Goal: Contribute content

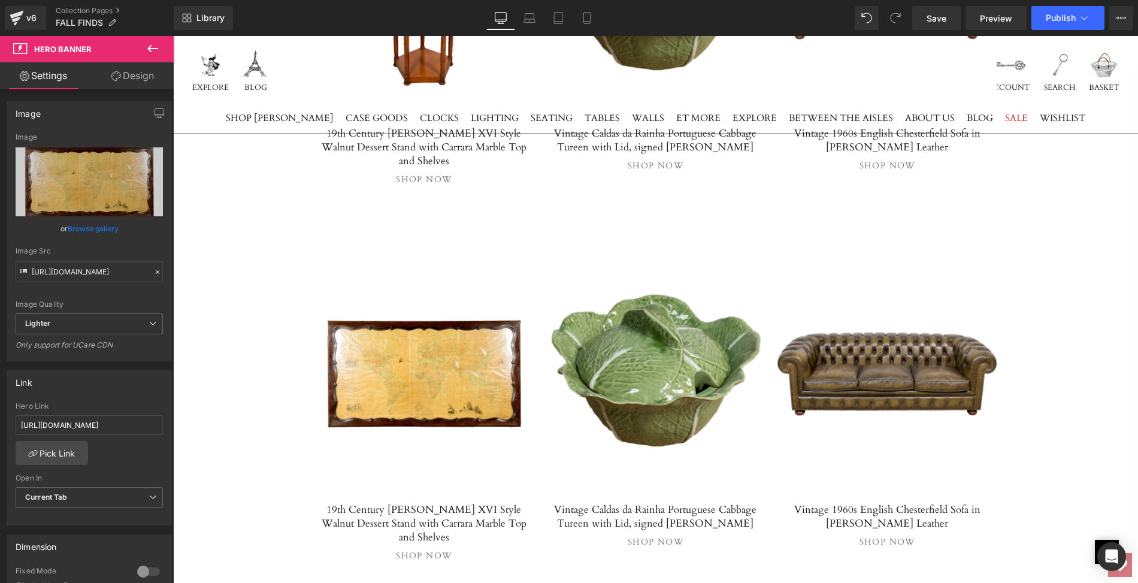
scroll to position [8215, 0]
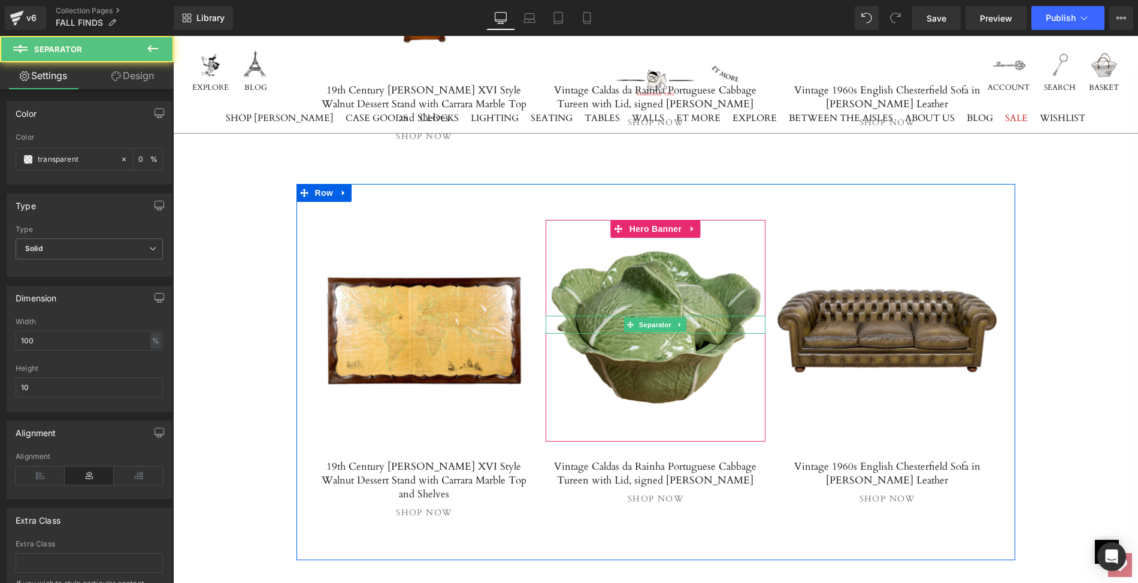
click at [604, 322] on hr at bounding box center [656, 328] width 220 height 12
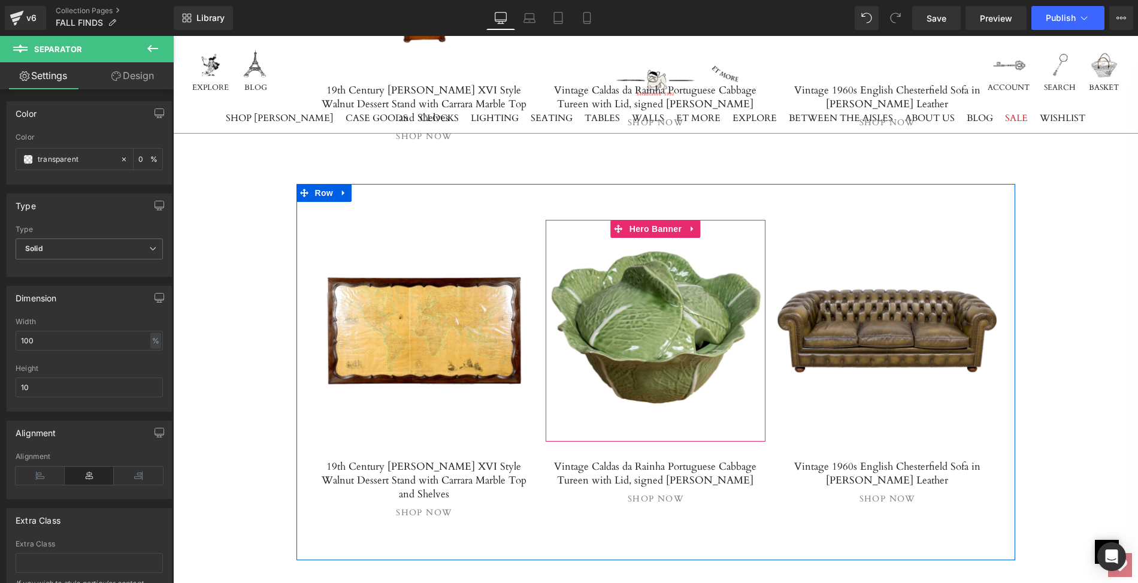
click at [589, 220] on div at bounding box center [656, 331] width 220 height 222
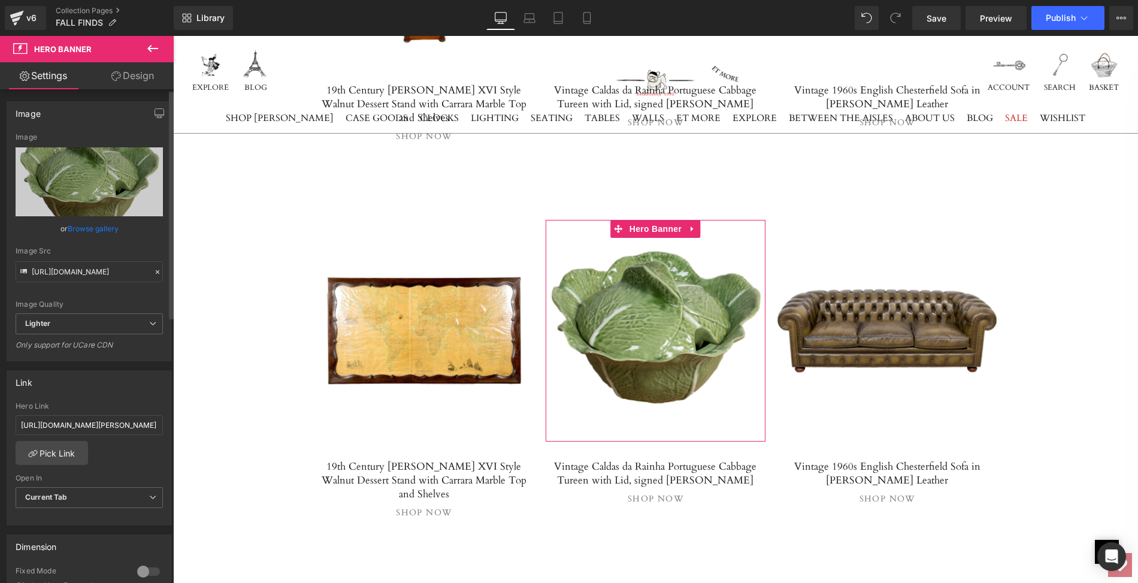
click at [72, 225] on link "Browse gallery" at bounding box center [93, 228] width 51 height 21
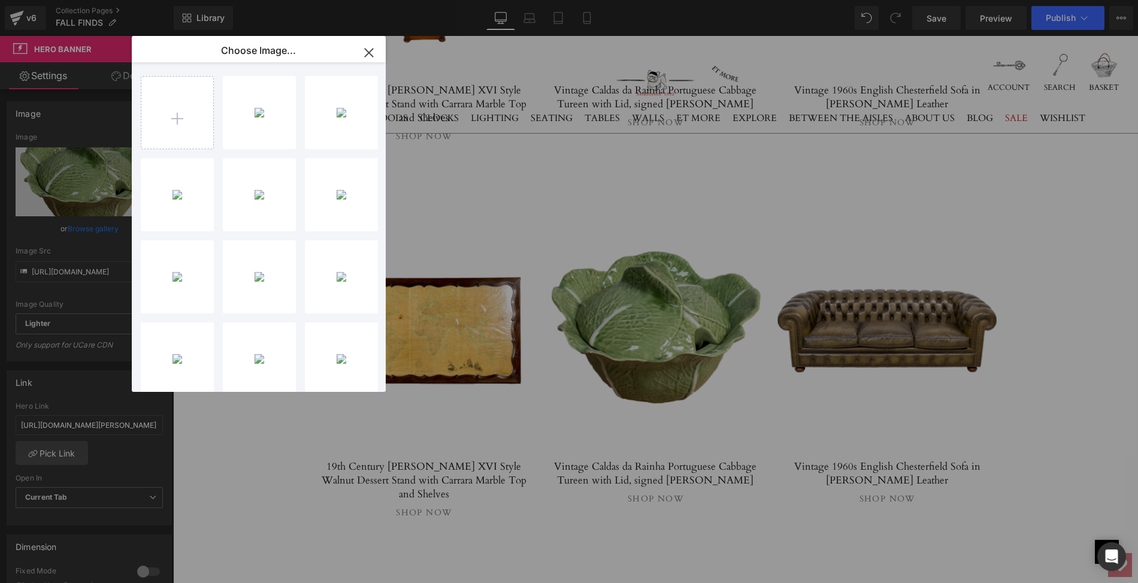
click at [370, 51] on icon "button" at bounding box center [369, 53] width 8 height 8
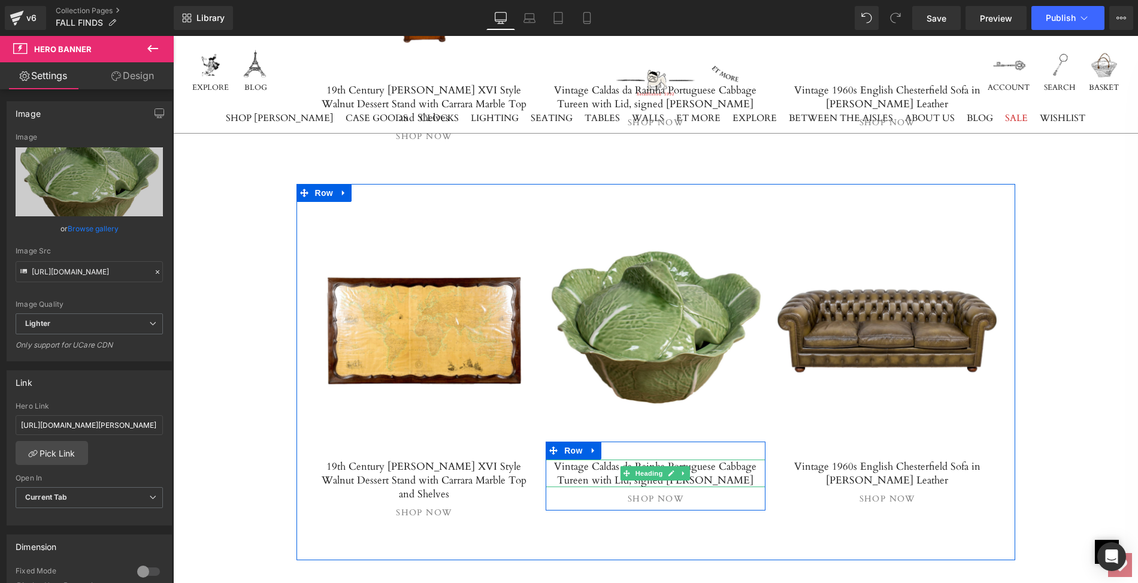
click at [617, 459] on h5 "Vintage Caldas da Rainha Portuguese Cabbage Tureen with Lid, signed [PERSON_NAM…" at bounding box center [656, 473] width 220 height 28
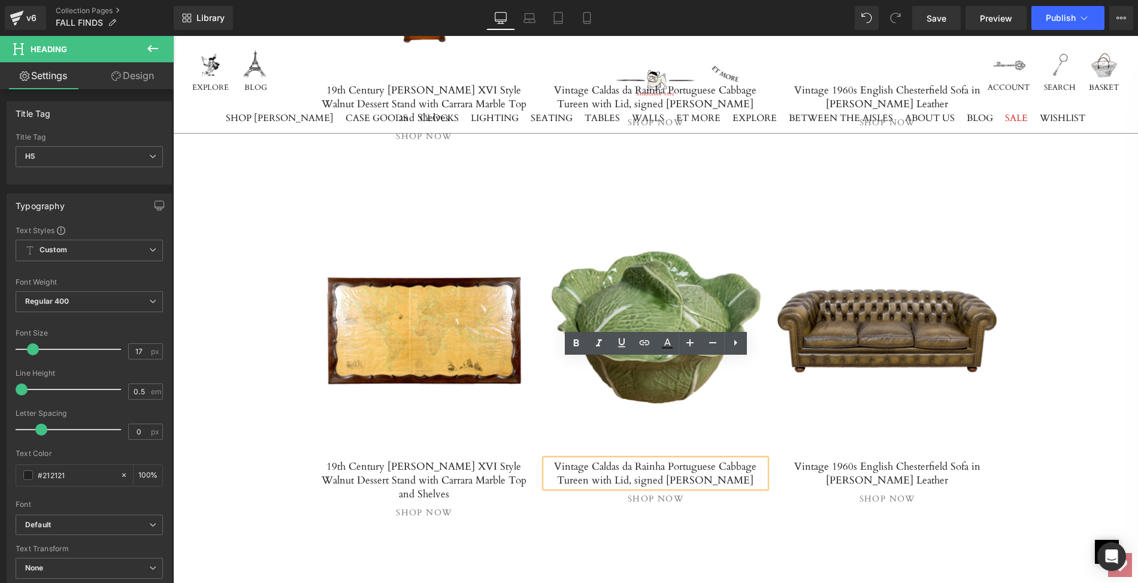
click at [559, 459] on h5 "Vintage Caldas da Rainha Portuguese Cabbage Tureen with Lid, signed [PERSON_NAM…" at bounding box center [656, 473] width 220 height 28
drag, startPoint x: 559, startPoint y: 365, endPoint x: 738, endPoint y: 374, distance: 179.3
click at [738, 459] on h5 "Vintage Caldas da Rainha Portuguese Cabbage Tureen with Lid, signed [PERSON_NAM…" at bounding box center [656, 473] width 220 height 28
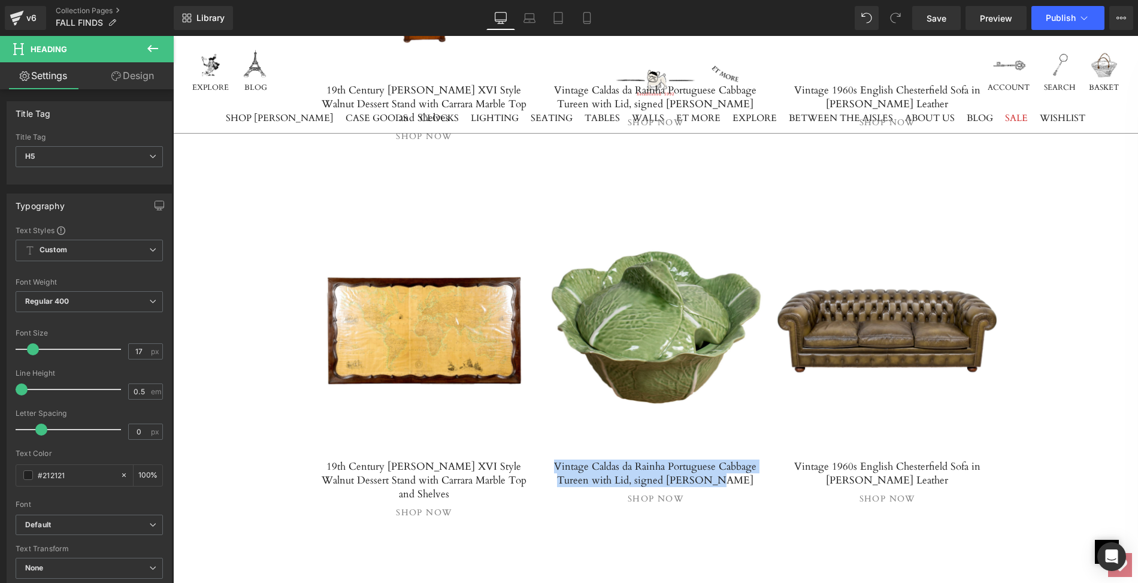
paste div
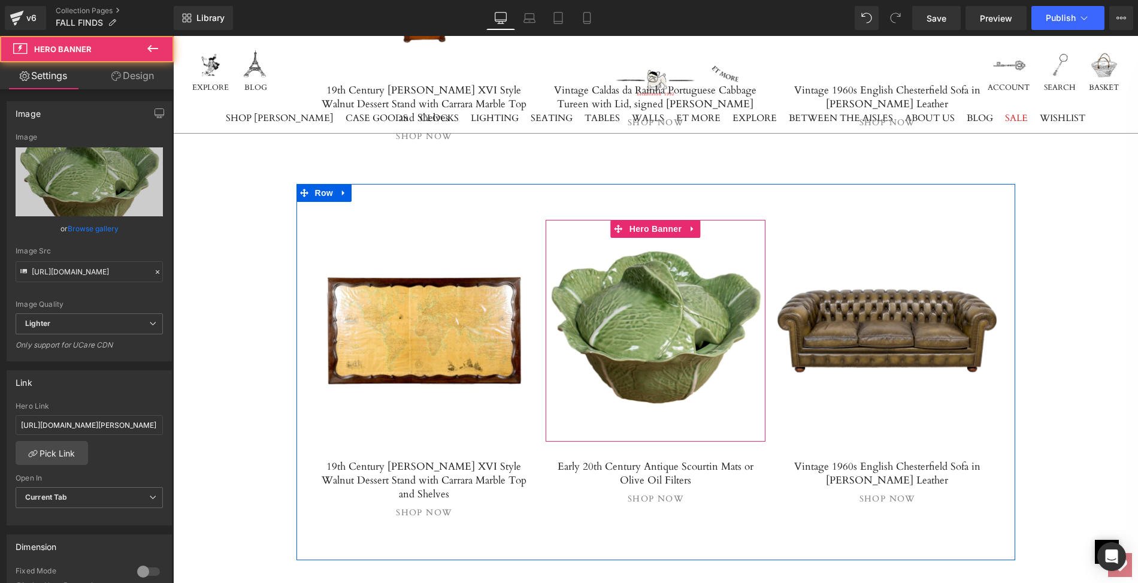
click at [606, 220] on div at bounding box center [656, 331] width 220 height 222
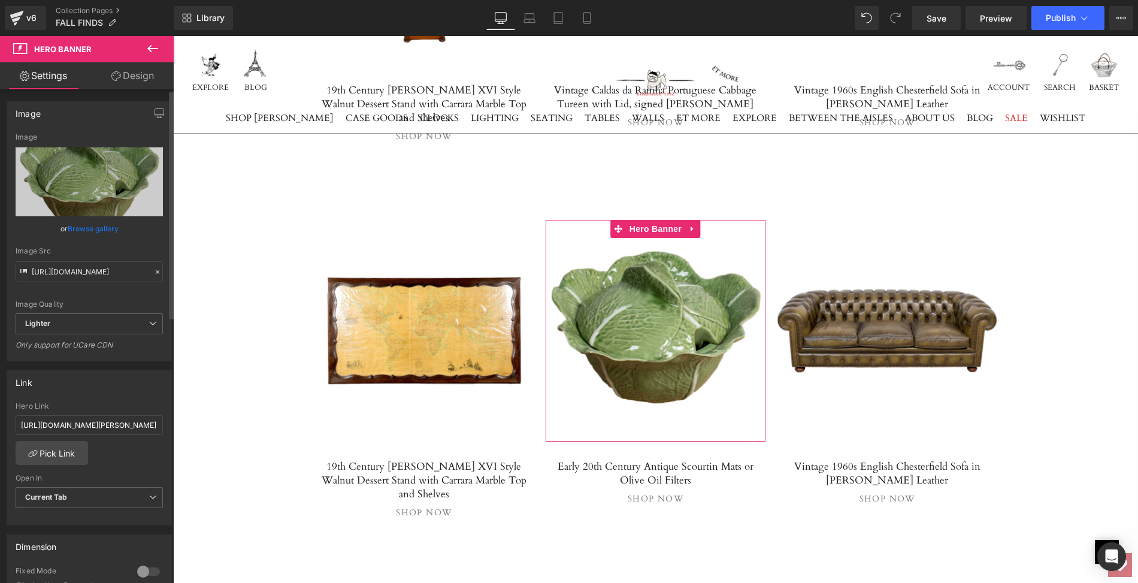
click at [101, 225] on link "Browse gallery" at bounding box center [93, 228] width 51 height 21
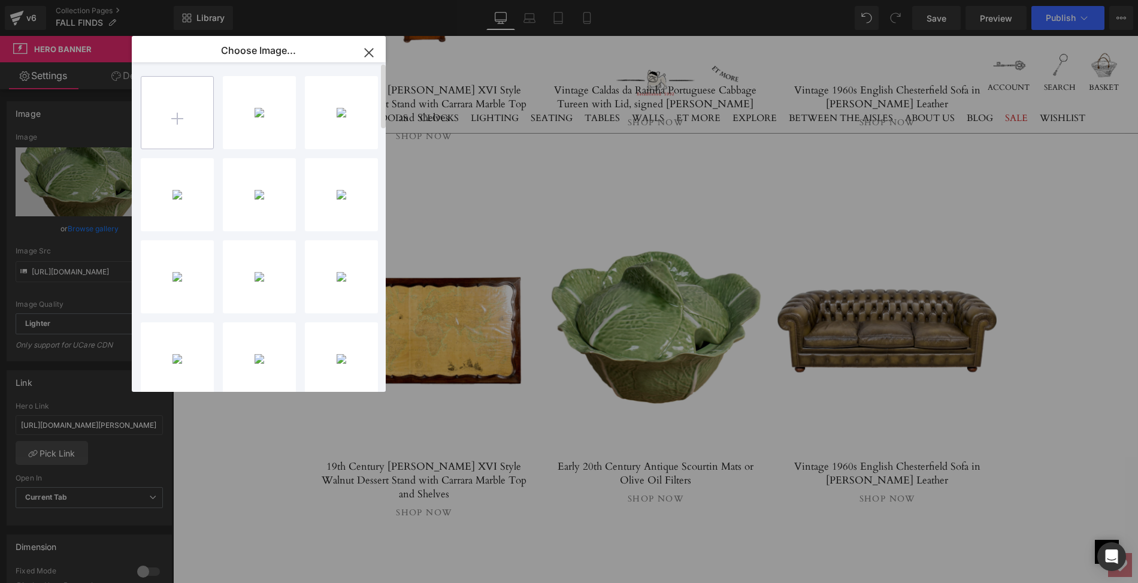
click at [179, 113] on input "file" at bounding box center [177, 113] width 72 height 72
type input "C:\fakepath\LOPF133-1ps.jpg"
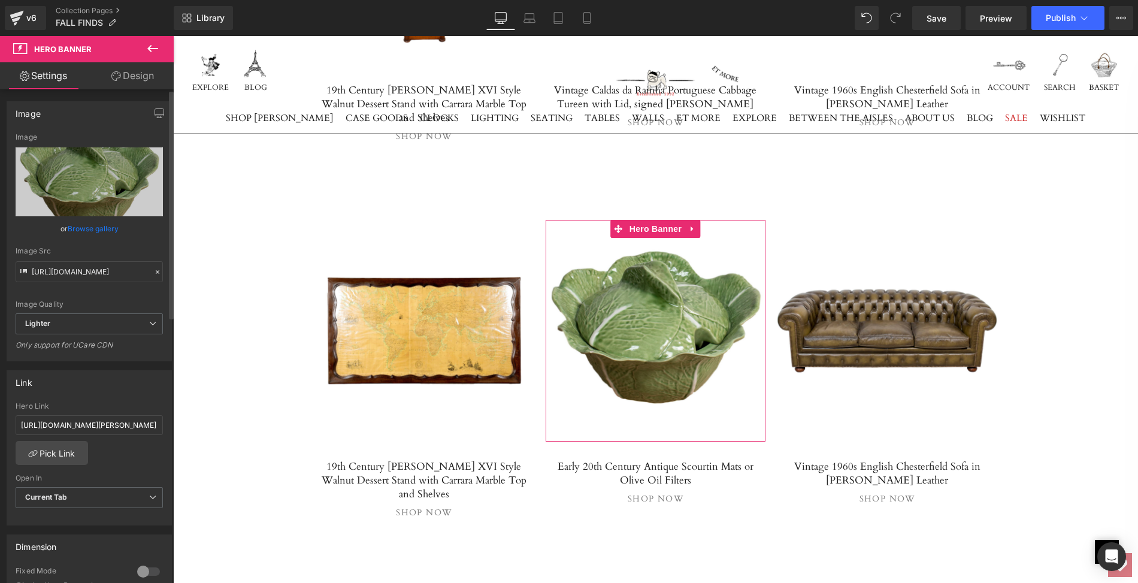
click at [92, 231] on link "Browse gallery" at bounding box center [93, 228] width 51 height 21
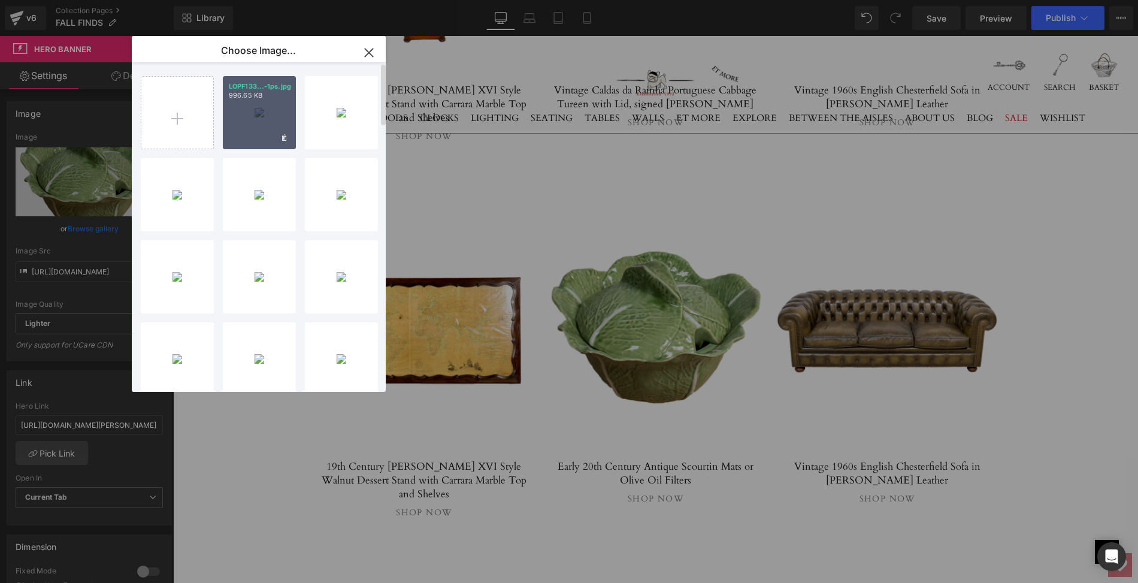
click at [256, 125] on div "LOPF133...-1ps.jpg 996.65 KB" at bounding box center [259, 112] width 73 height 73
type input "[URL][DOMAIN_NAME]"
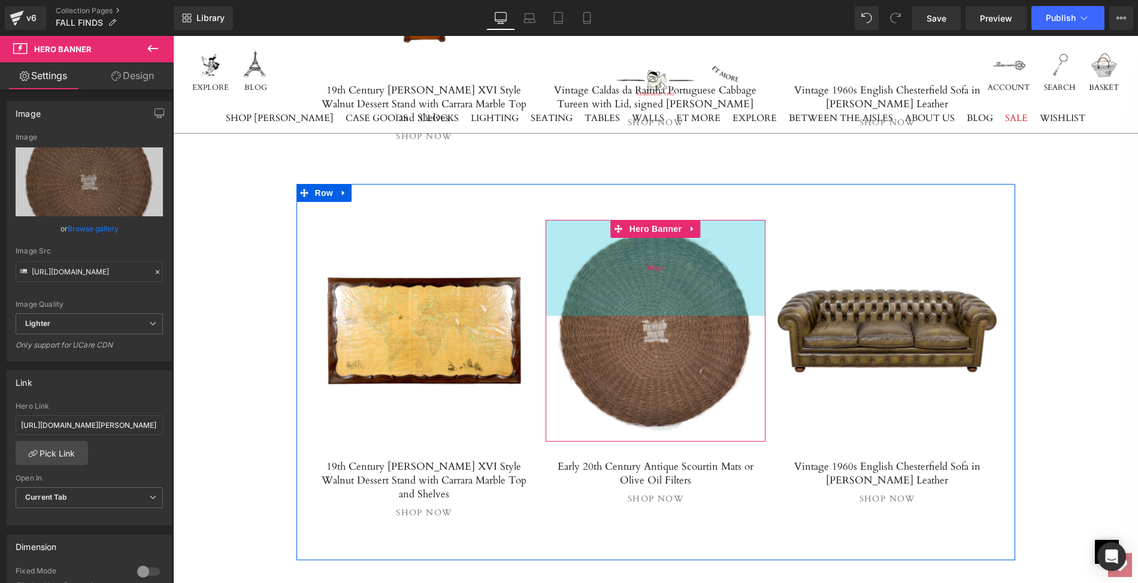
click at [606, 220] on div "160px" at bounding box center [656, 268] width 220 height 96
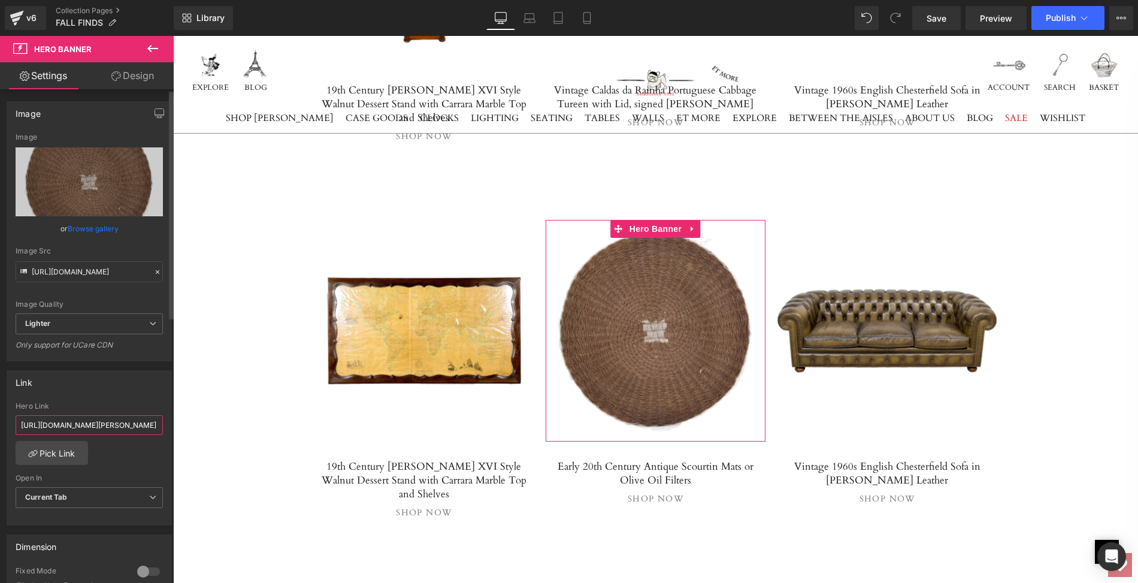
click at [19, 421] on input "[URL][DOMAIN_NAME][PERSON_NAME]" at bounding box center [89, 425] width 147 height 20
drag, startPoint x: 19, startPoint y: 421, endPoint x: 164, endPoint y: 425, distance: 145.0
click at [164, 425] on div "[URL][DOMAIN_NAME][PERSON_NAME] Hero Link [URL][DOMAIN_NAME][PERSON_NAME] Pick …" at bounding box center [89, 463] width 164 height 123
paste input "early-20th-century-antique-[GEOGRAPHIC_DATA]-mats-or-olive-oil-filter"
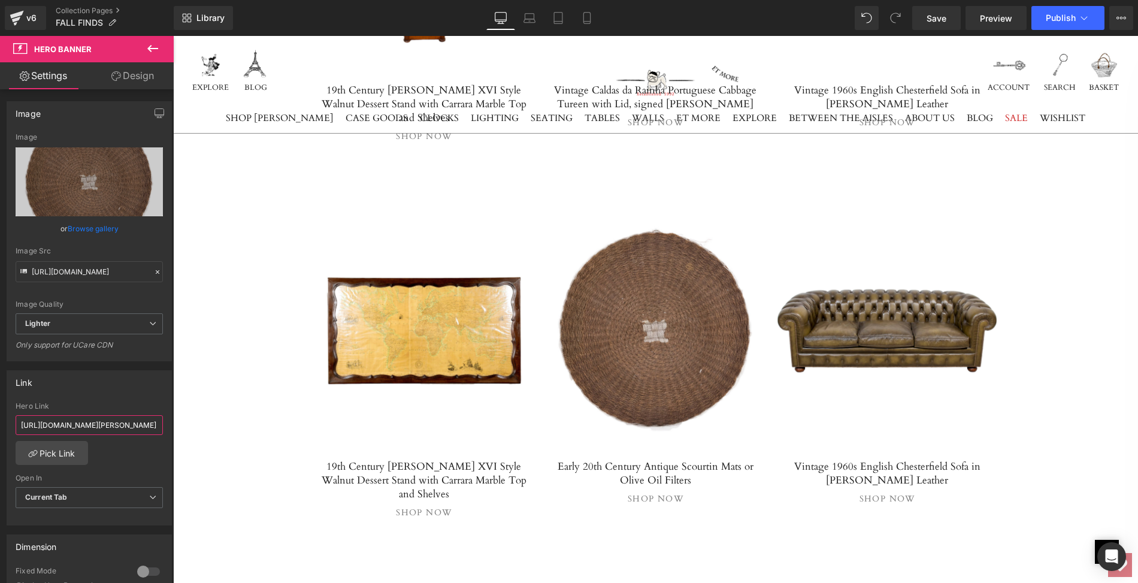
type input "[URL][DOMAIN_NAME]"
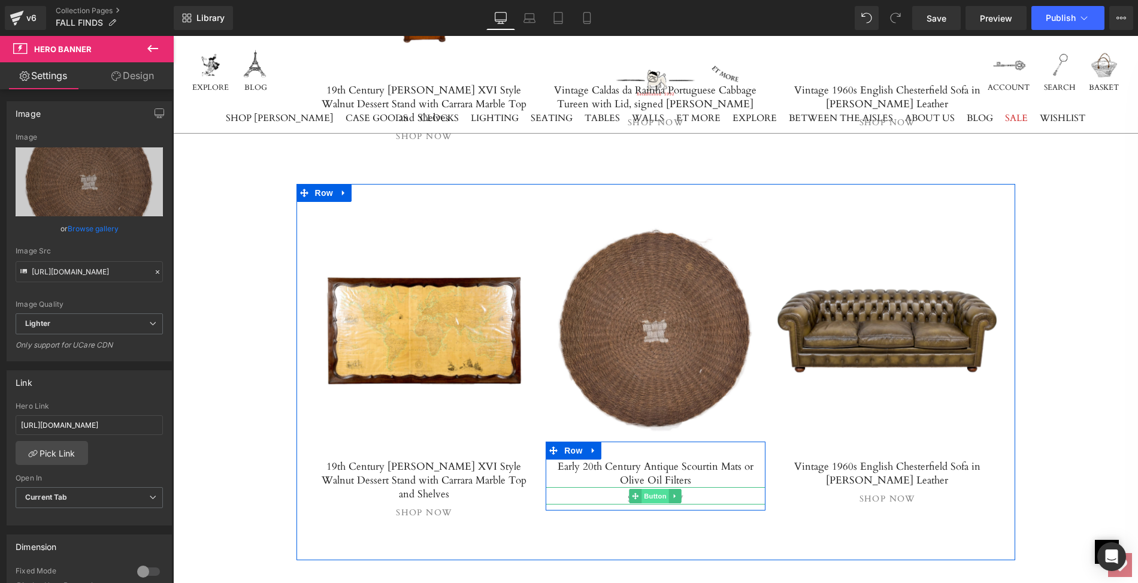
click at [647, 489] on span "Button" at bounding box center [656, 496] width 28 height 14
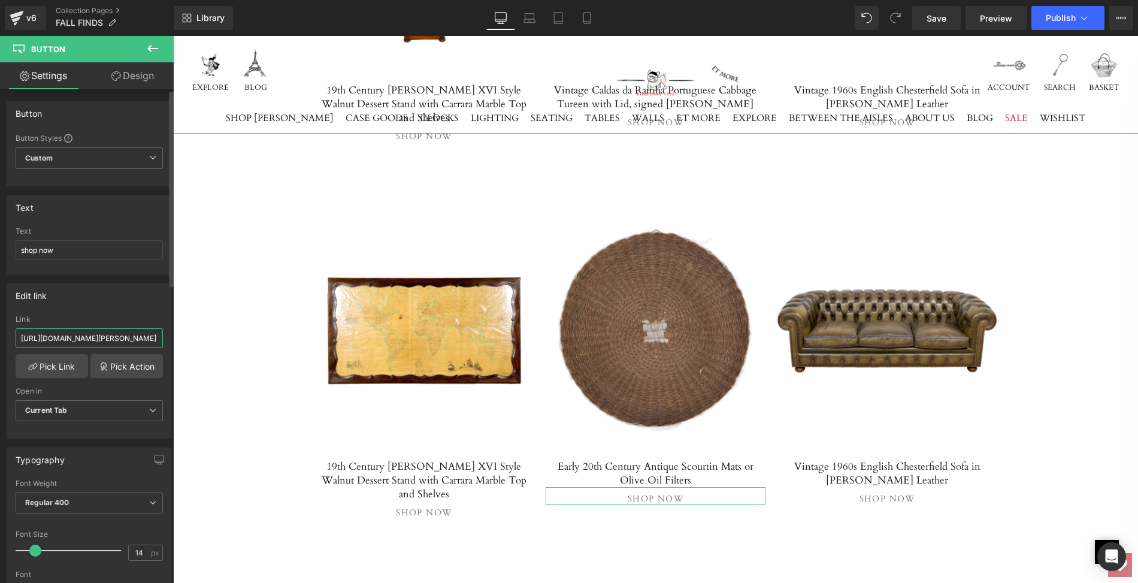
click at [17, 332] on input "[URL][DOMAIN_NAME][PERSON_NAME]" at bounding box center [89, 338] width 147 height 20
drag, startPoint x: 17, startPoint y: 332, endPoint x: 171, endPoint y: 334, distance: 153.3
click at [171, 334] on div "Button Button Styles Custom Custom Setup Global Style Custom Setup Global Style…" at bounding box center [87, 338] width 174 height 499
paste input "early-20th-century-antique-[GEOGRAPHIC_DATA]-mats-or-olive-oil-filter"
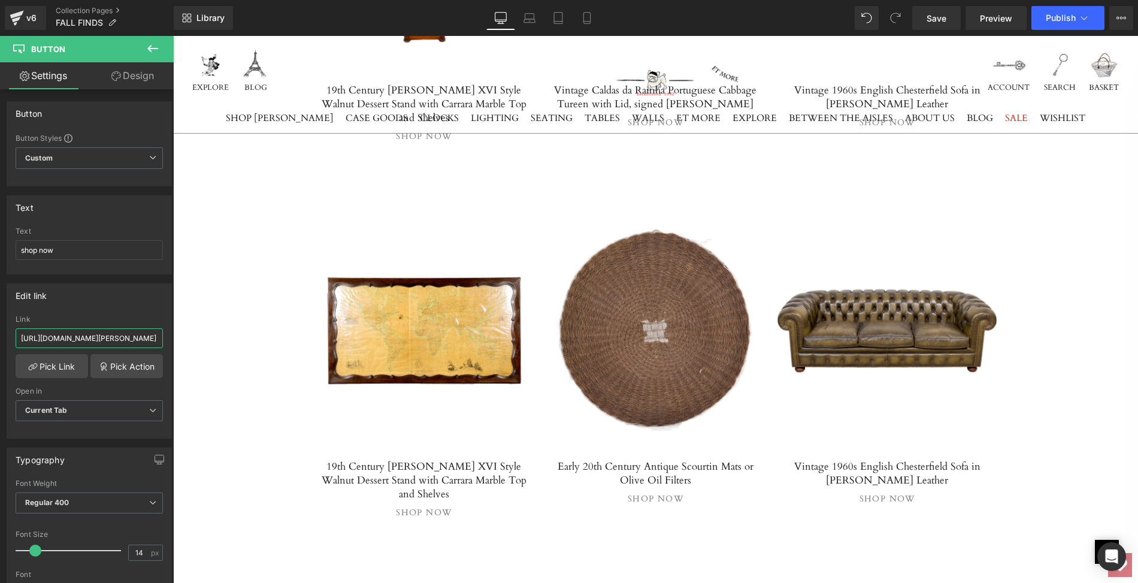
type input "[URL][DOMAIN_NAME]"
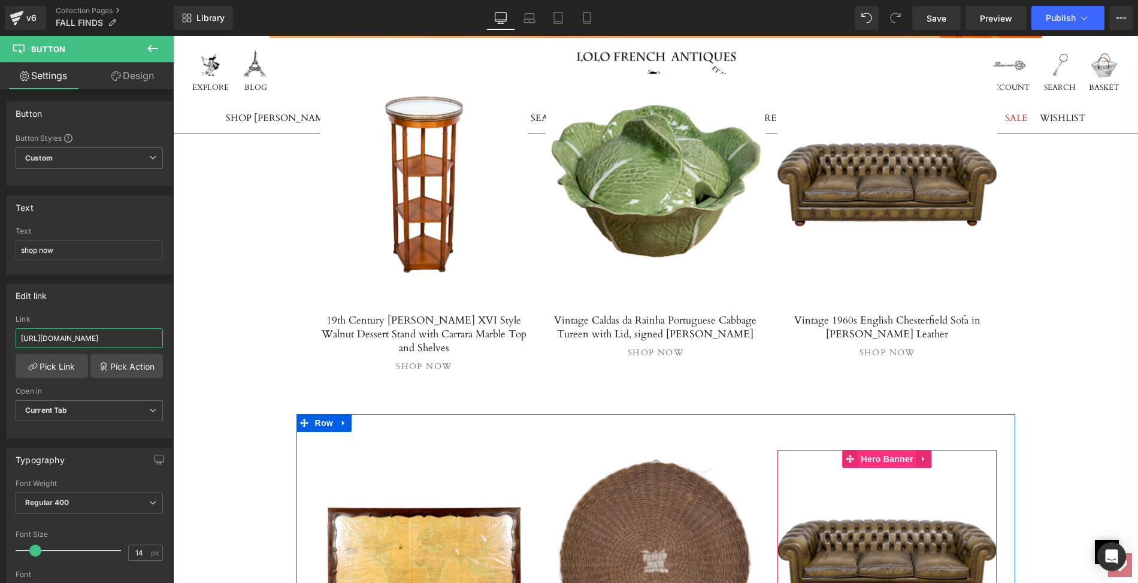
scroll to position [8021, 0]
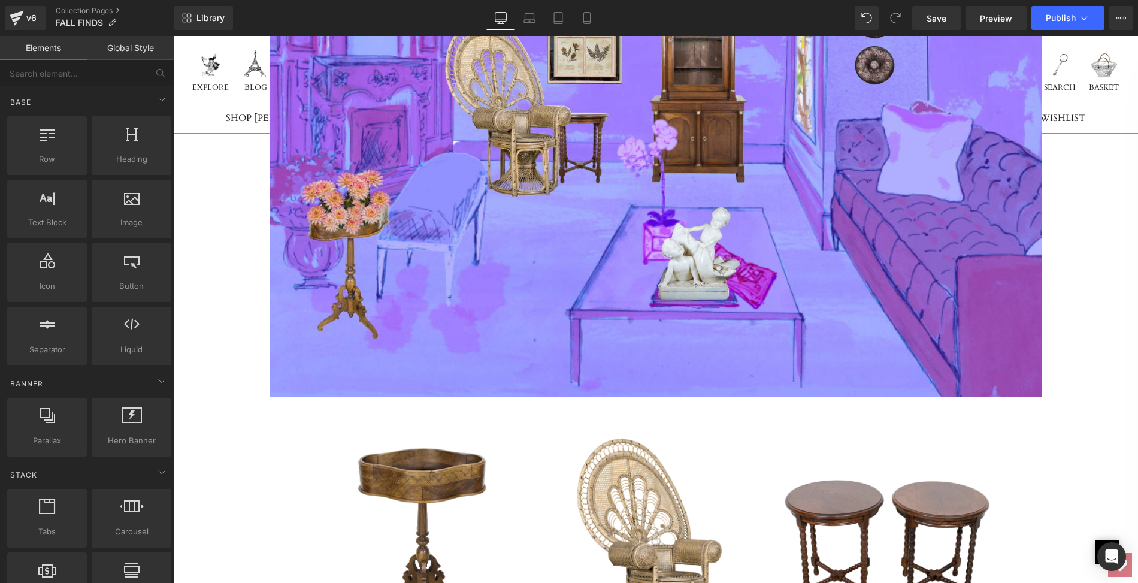
scroll to position [3752, 0]
